Goal: Task Accomplishment & Management: Use online tool/utility

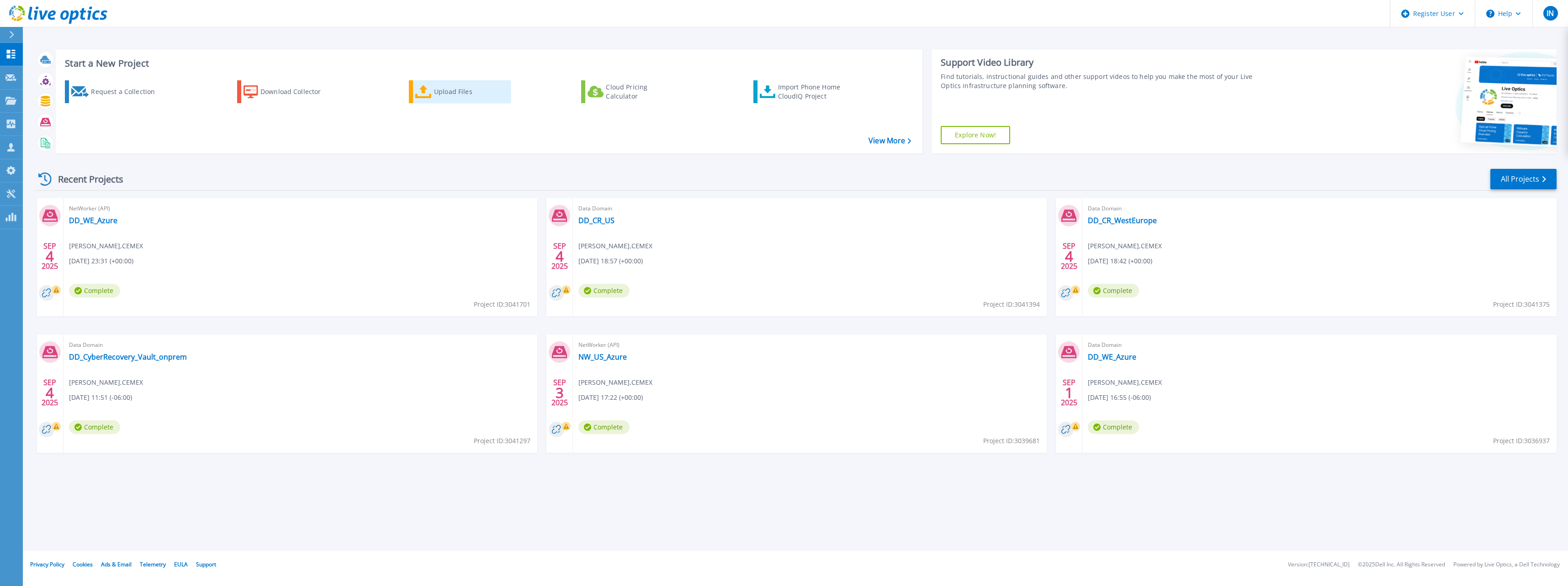
drag, startPoint x: 498, startPoint y: 160, endPoint x: 469, endPoint y: 90, distance: 75.8
click at [470, 90] on div "Upload Files" at bounding box center [470, 92] width 73 height 18
